Goal: Task Accomplishment & Management: Manage account settings

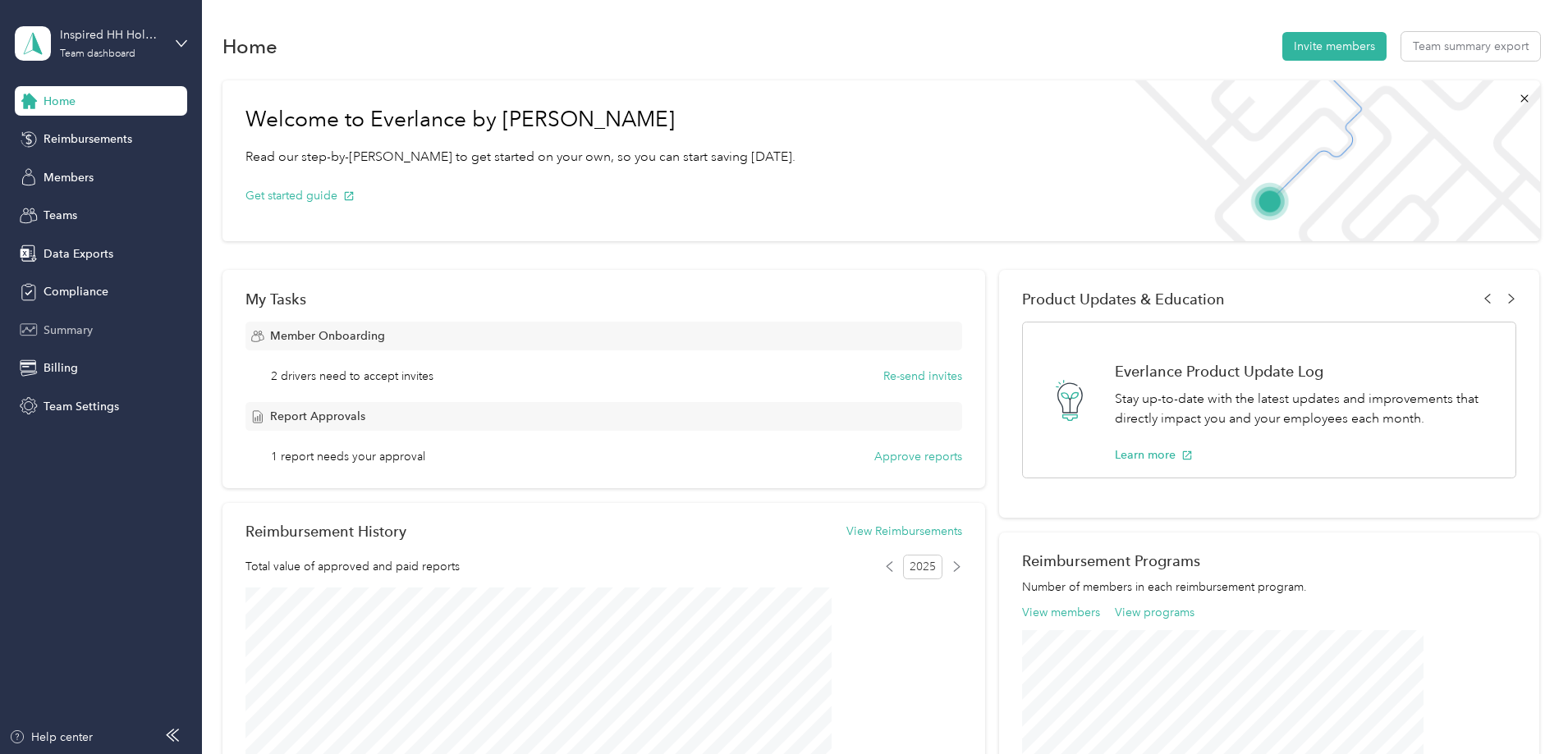
click at [72, 327] on span "Summary" at bounding box center [68, 331] width 49 height 17
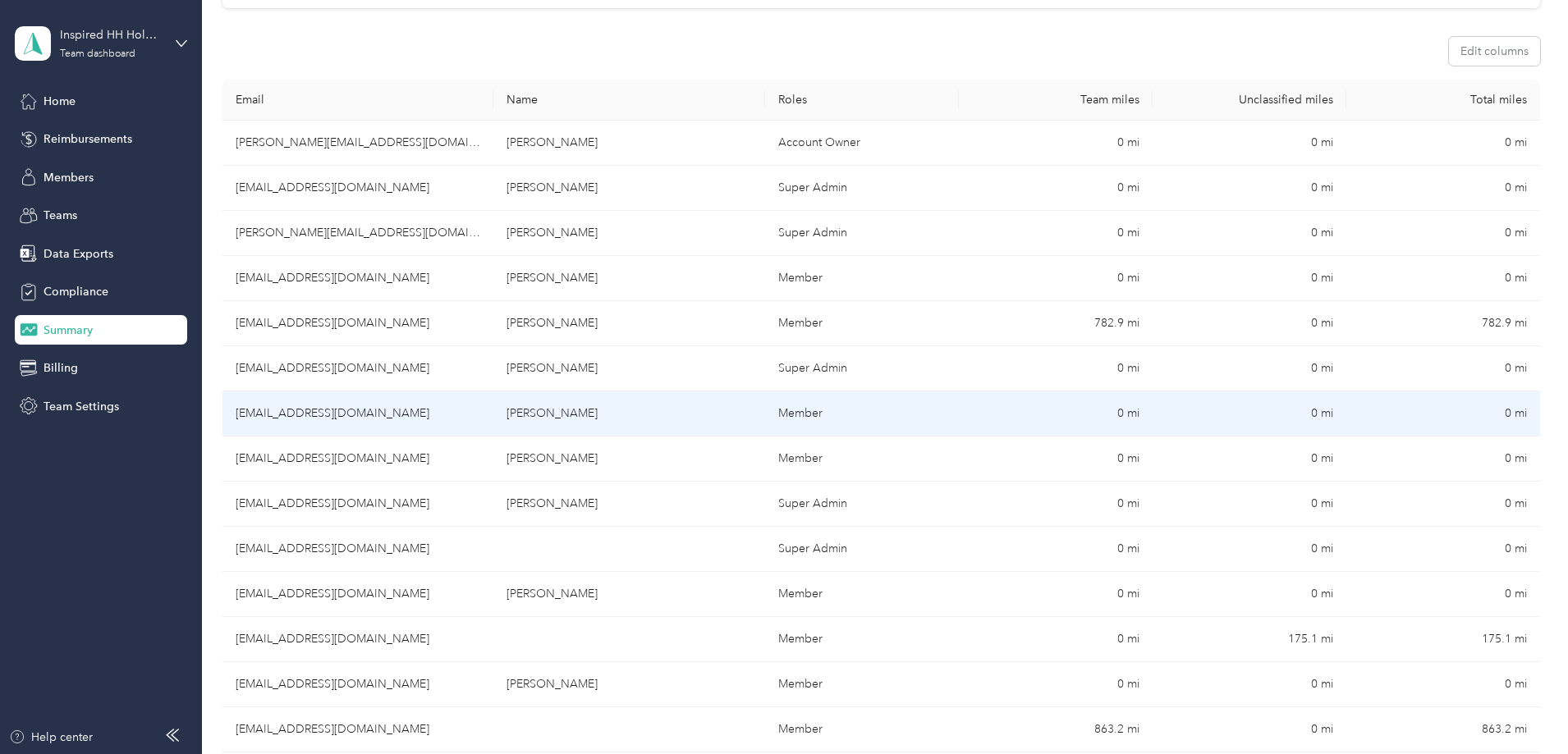
scroll to position [246, 0]
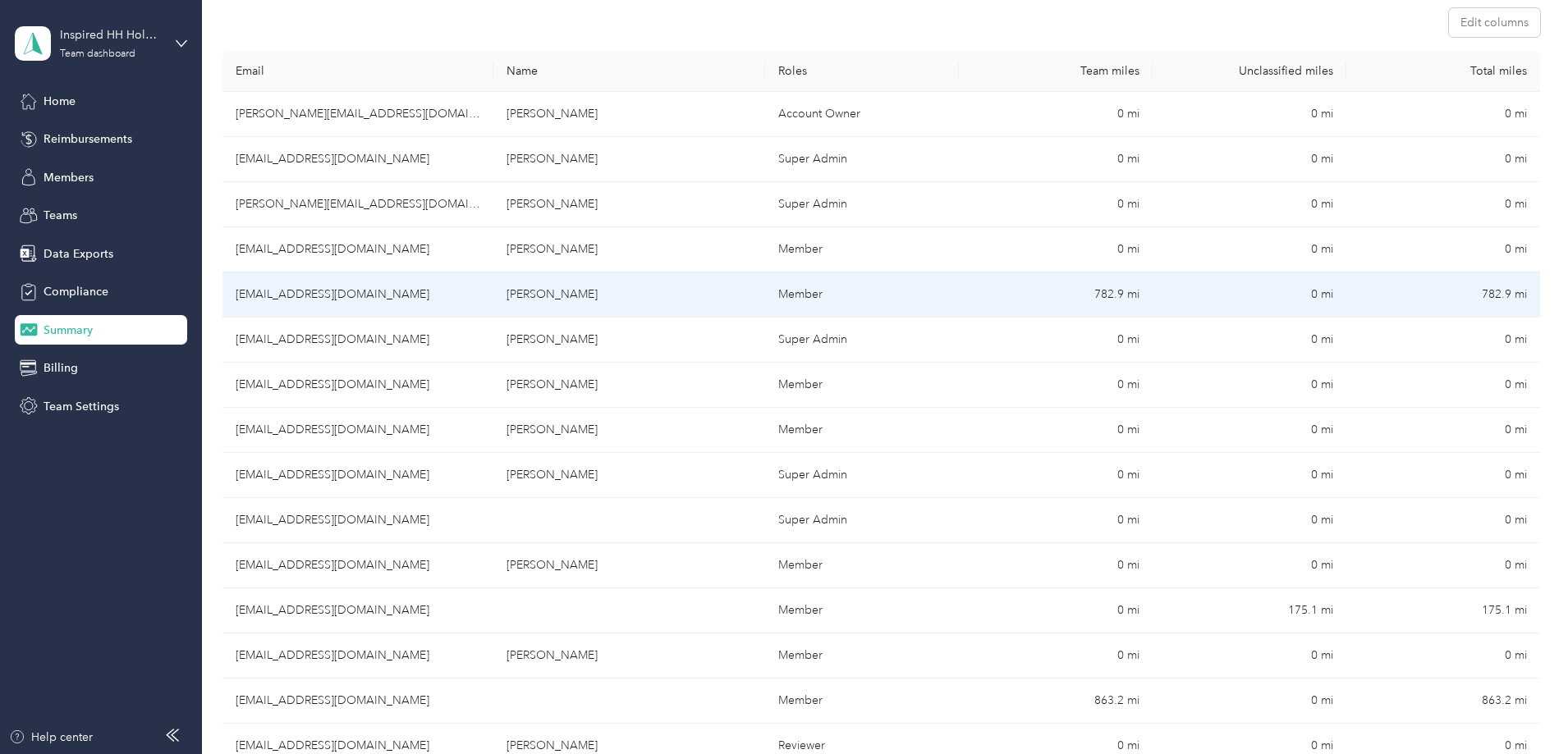
click at [489, 288] on td "[EMAIL_ADDRESS][DOMAIN_NAME]" at bounding box center [358, 295] width 271 height 45
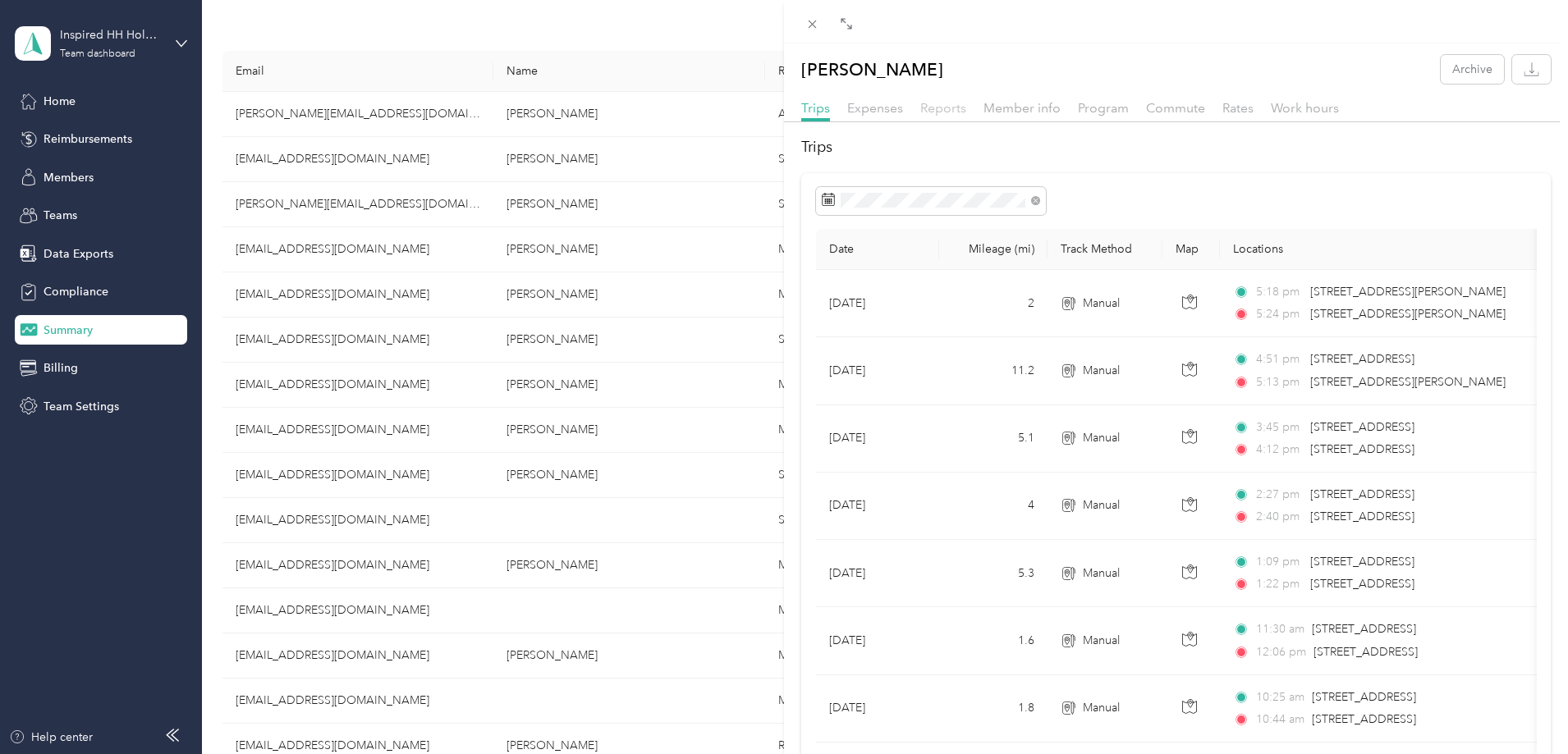
click at [937, 100] on span "Reports" at bounding box center [942, 108] width 46 height 16
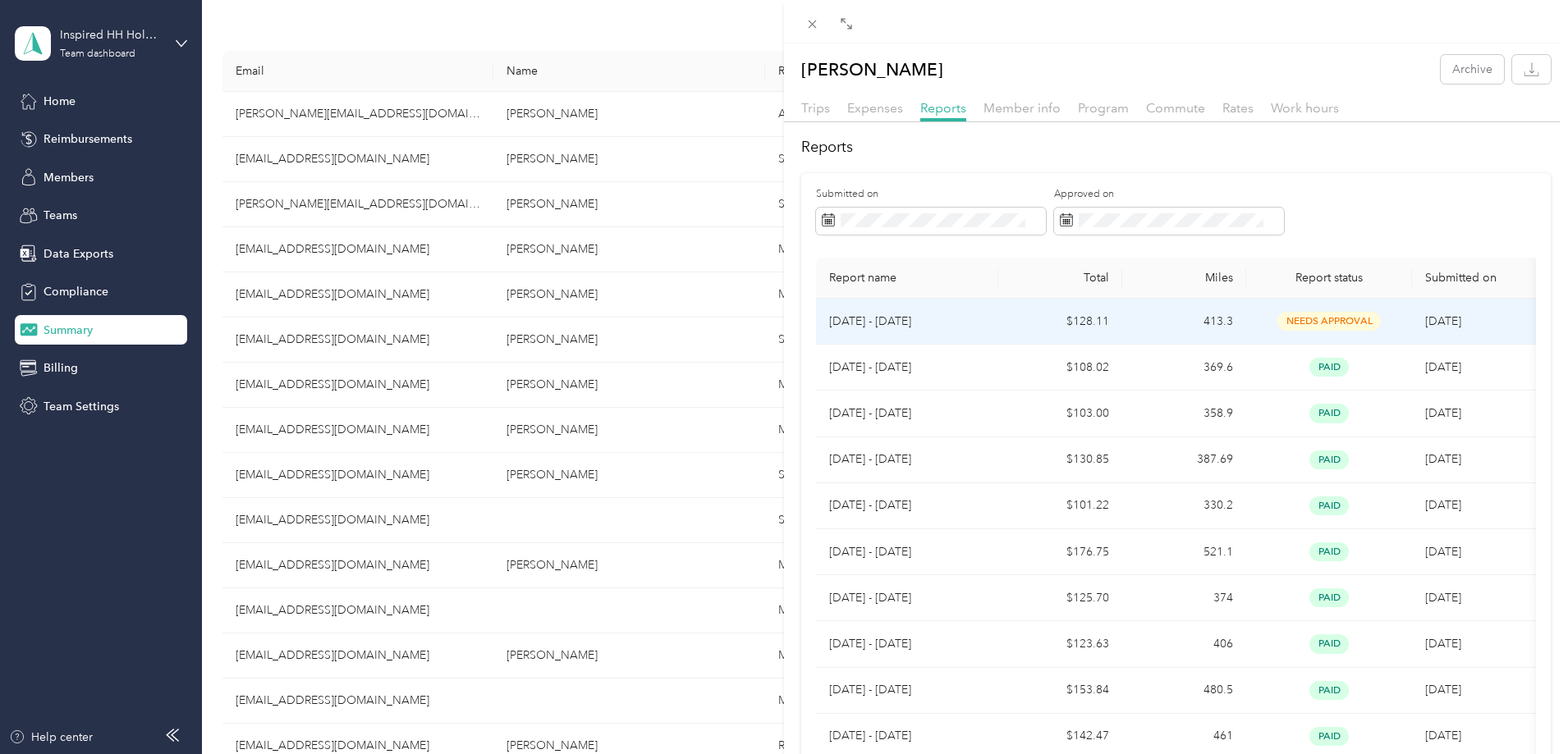
click at [1360, 318] on span "needs approval" at bounding box center [1329, 321] width 103 height 19
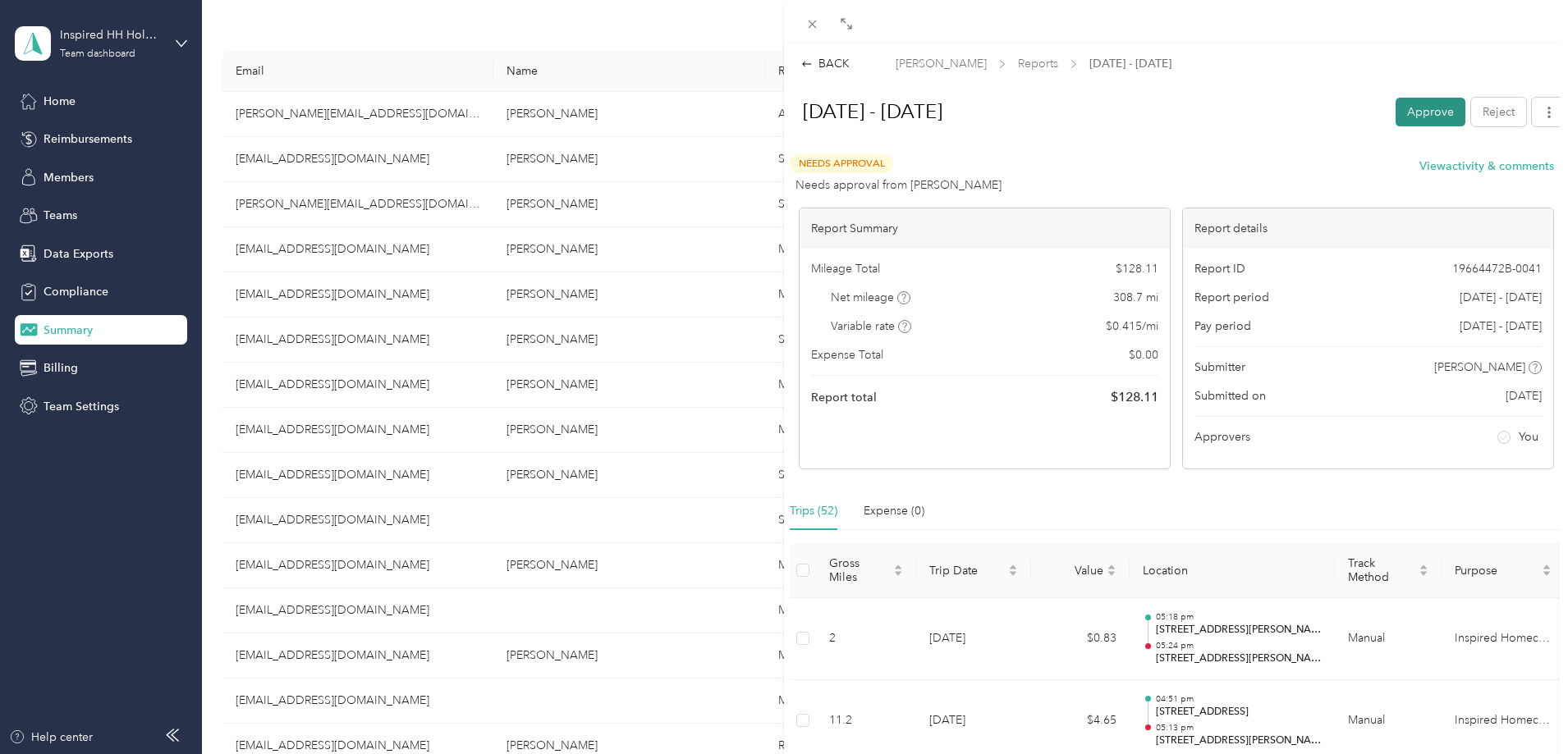
click at [1419, 112] on button "Approve" at bounding box center [1430, 112] width 69 height 29
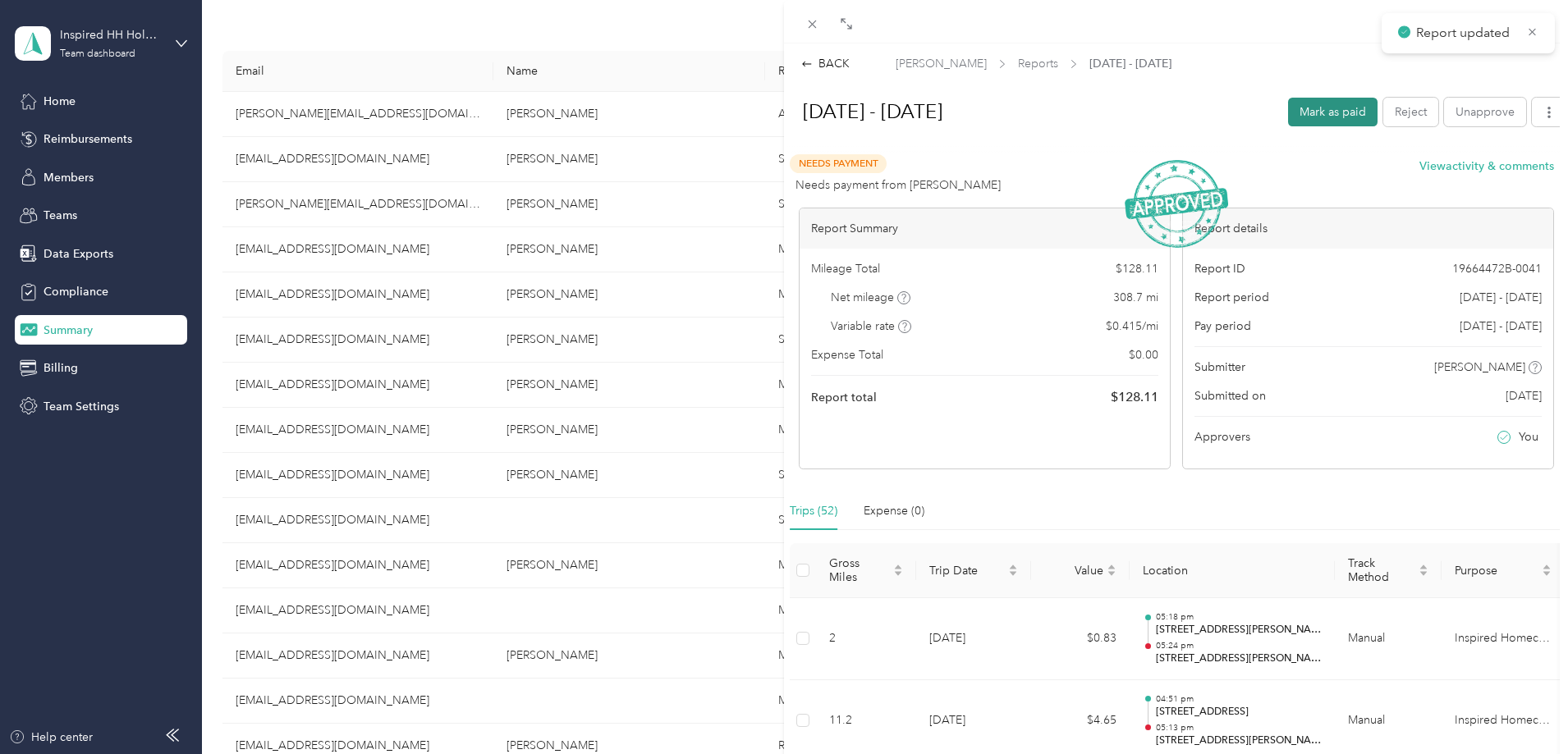
click at [1318, 112] on button "Mark as paid" at bounding box center [1332, 112] width 89 height 29
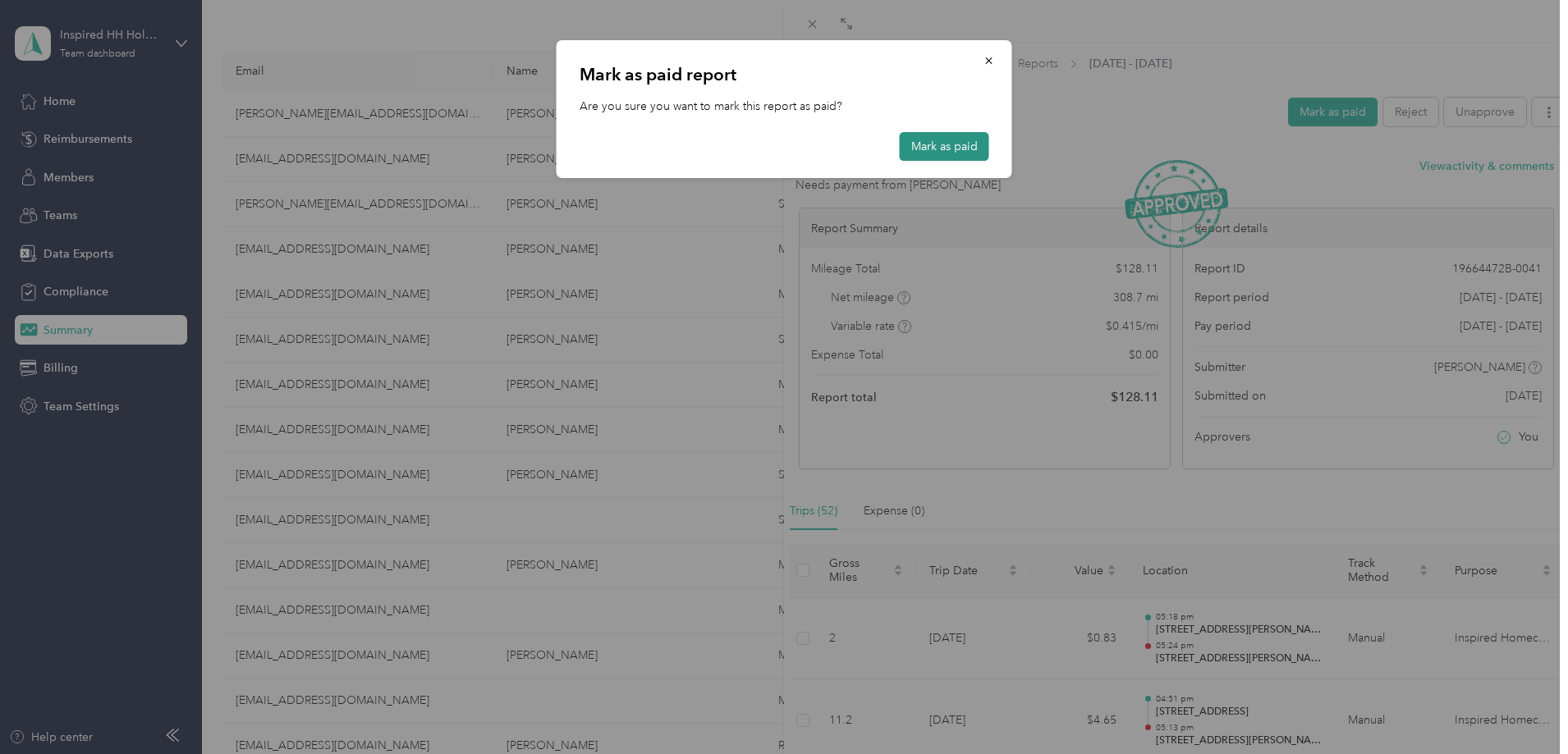
click at [978, 147] on button "Mark as paid" at bounding box center [944, 146] width 89 height 29
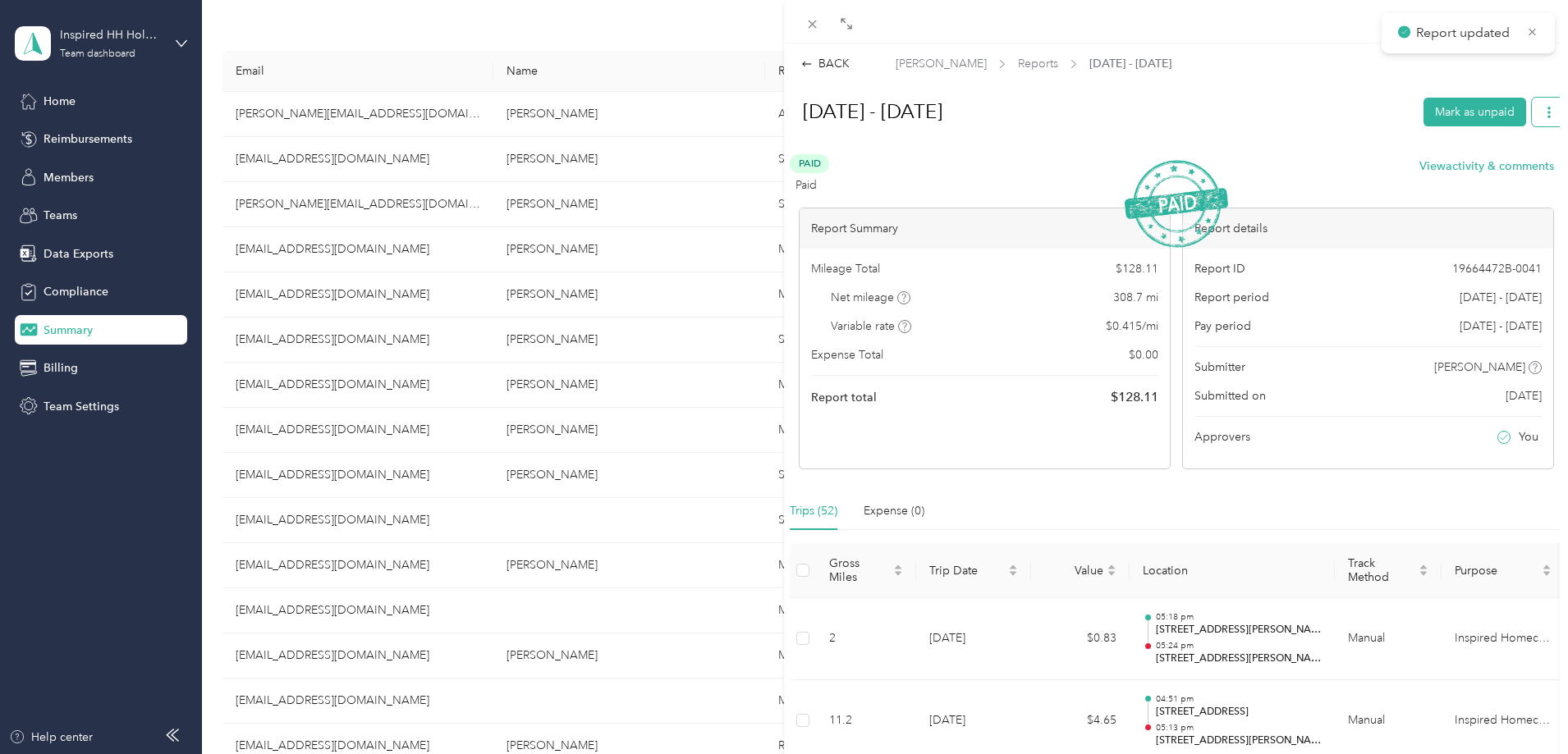
click at [1547, 108] on icon "button" at bounding box center [1549, 112] width 3 height 11
click at [1477, 174] on span "Download" at bounding box center [1490, 172] width 54 height 17
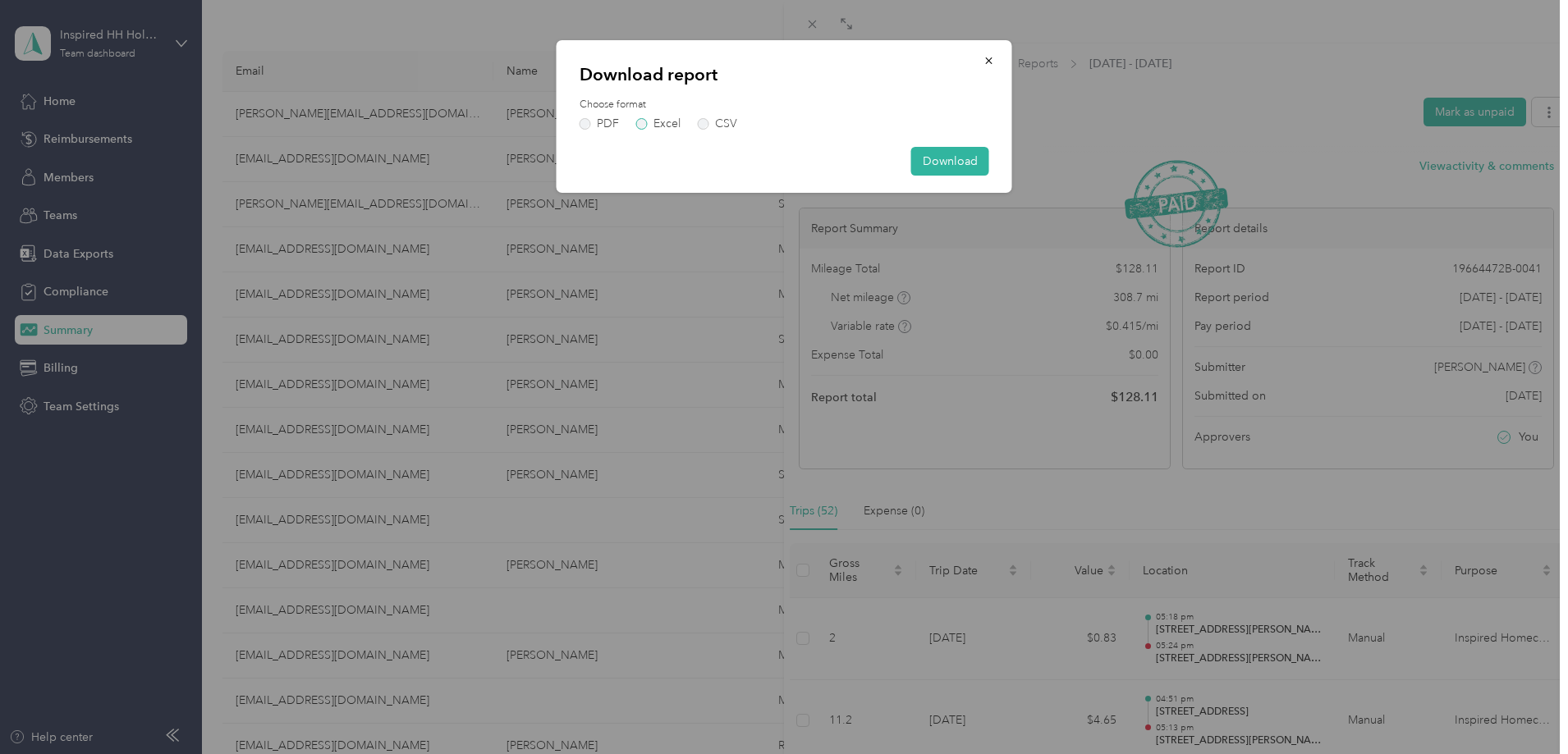
click at [642, 122] on label "Excel" at bounding box center [658, 123] width 44 height 11
click at [966, 158] on button "Download" at bounding box center [950, 161] width 78 height 29
